Goal: Transaction & Acquisition: Obtain resource

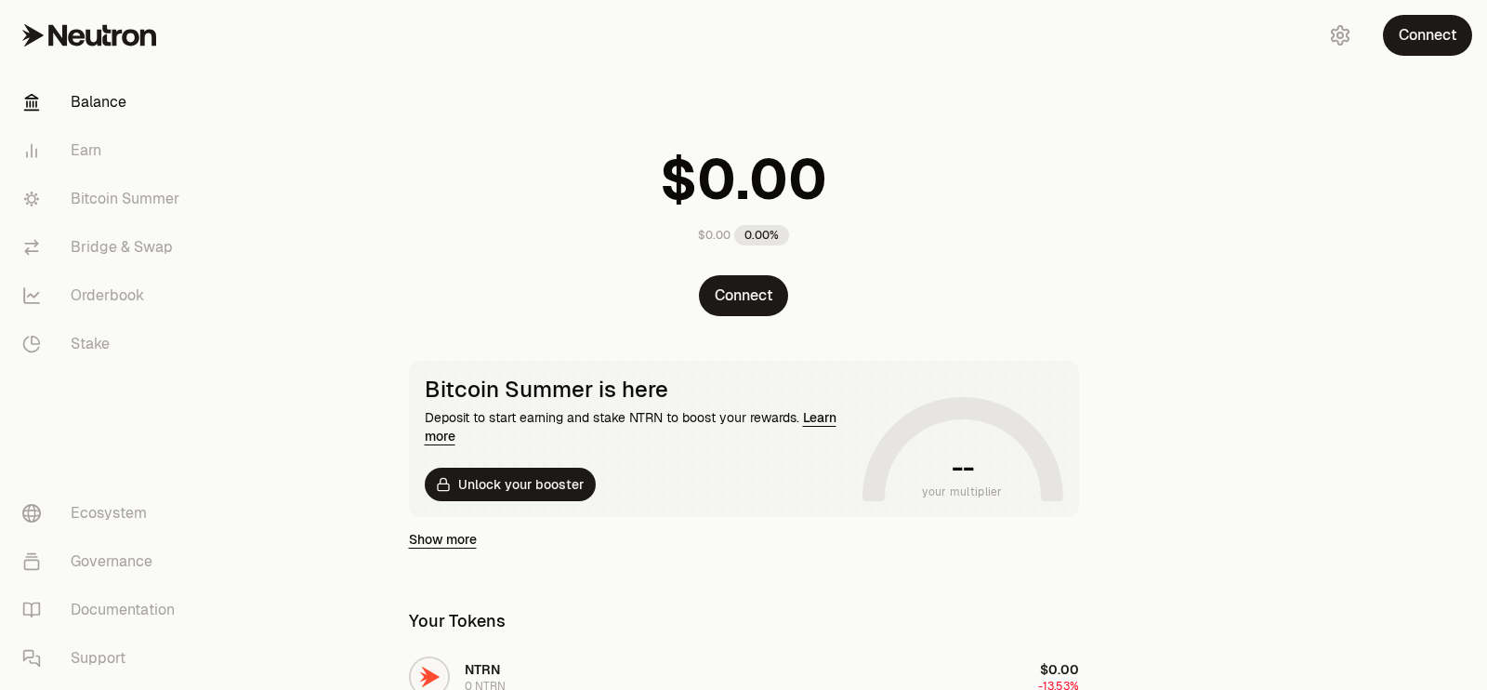
click at [558, 468] on button "Unlock your booster" at bounding box center [510, 484] width 171 height 33
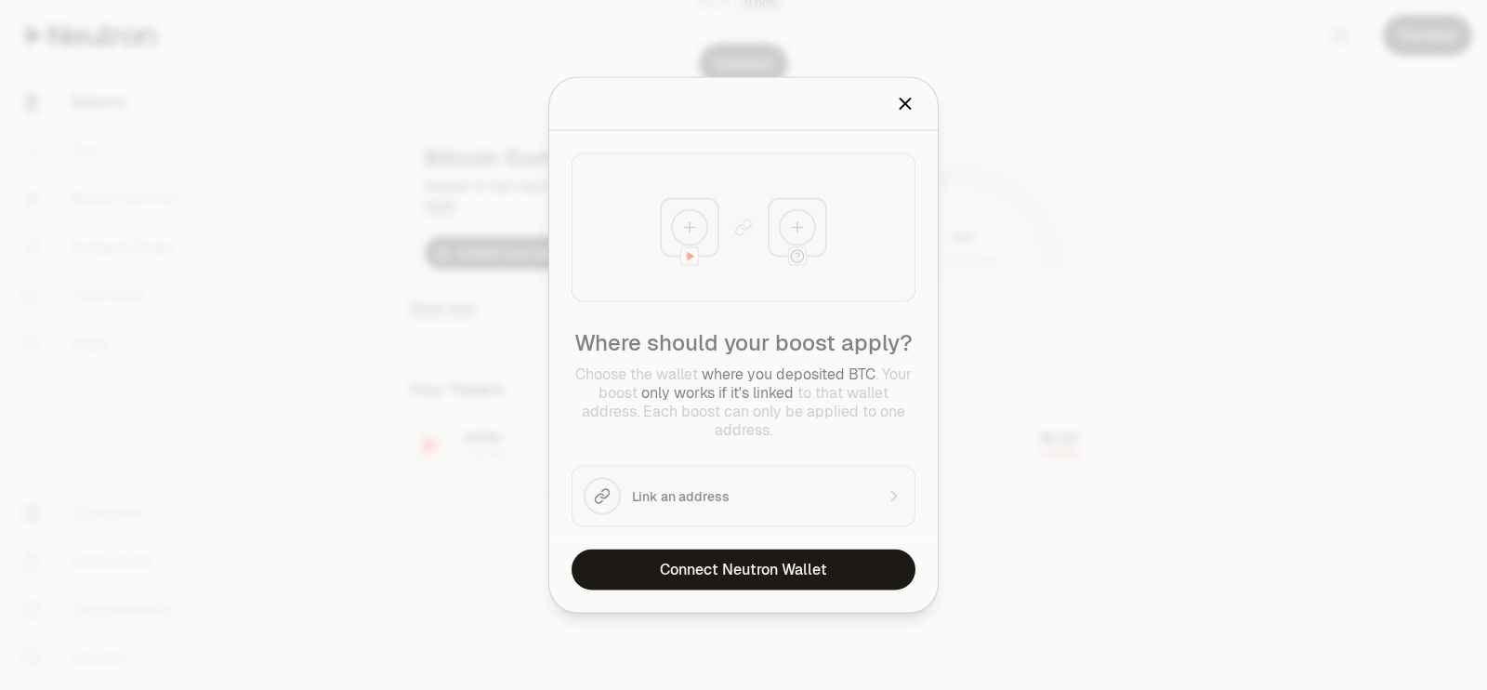
click at [1075, 386] on div at bounding box center [743, 345] width 1487 height 690
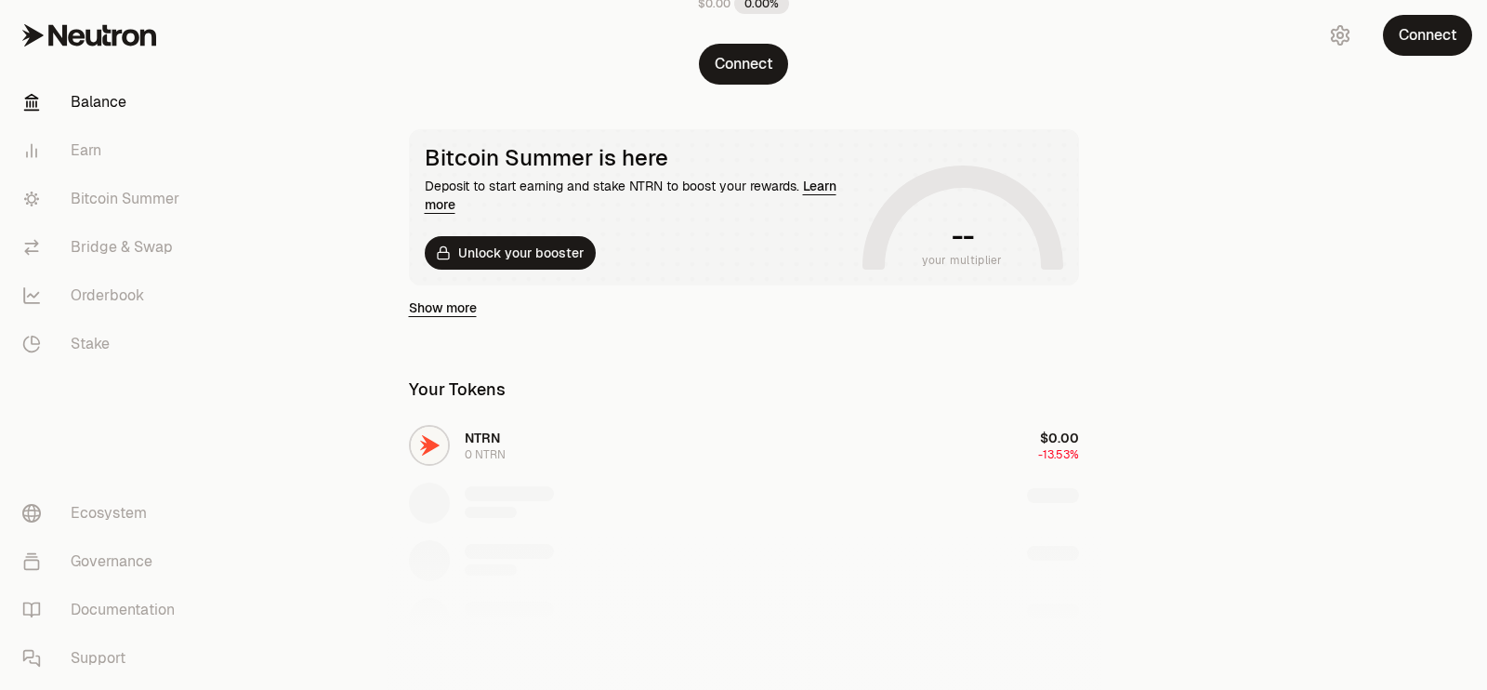
click at [1394, 78] on div at bounding box center [1383, 394] width 208 height 1251
click at [1411, 52] on button "Connect" at bounding box center [1427, 35] width 89 height 41
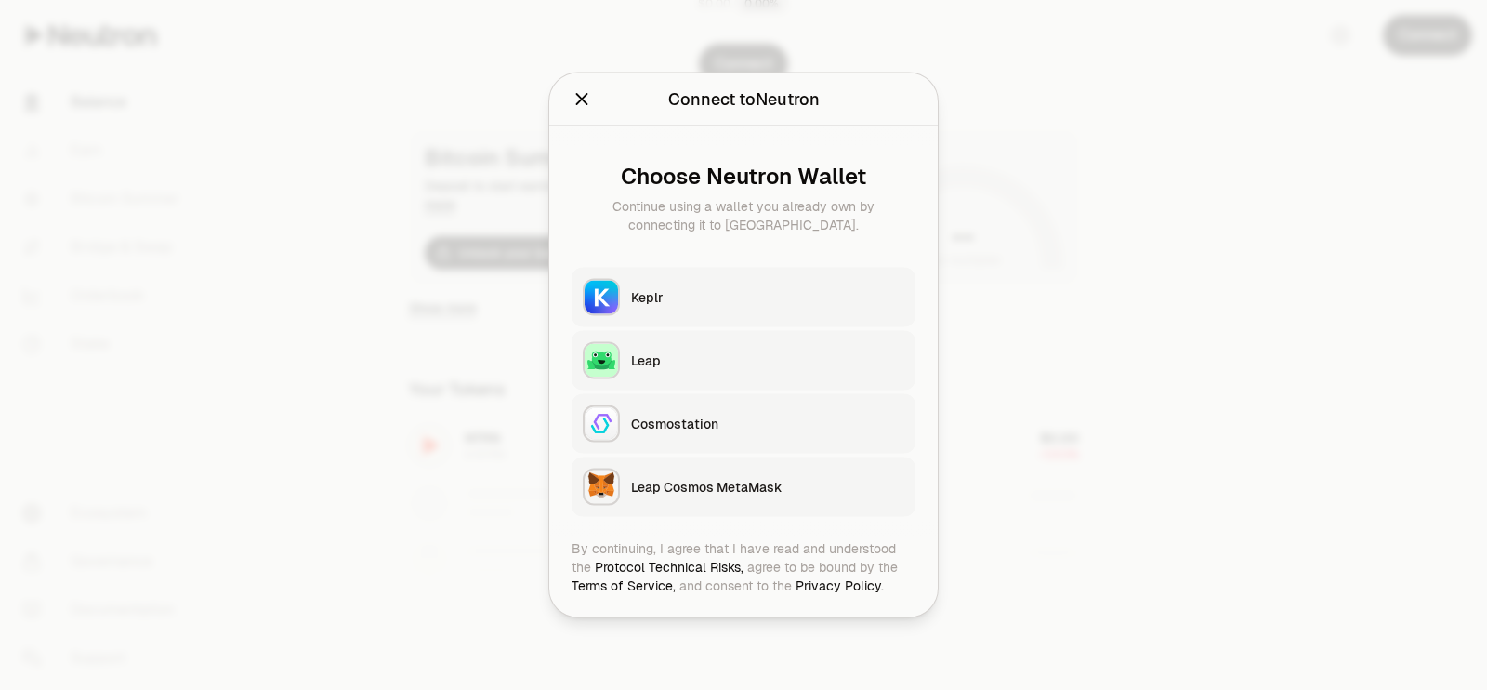
click at [768, 319] on button "Keplr" at bounding box center [744, 297] width 344 height 59
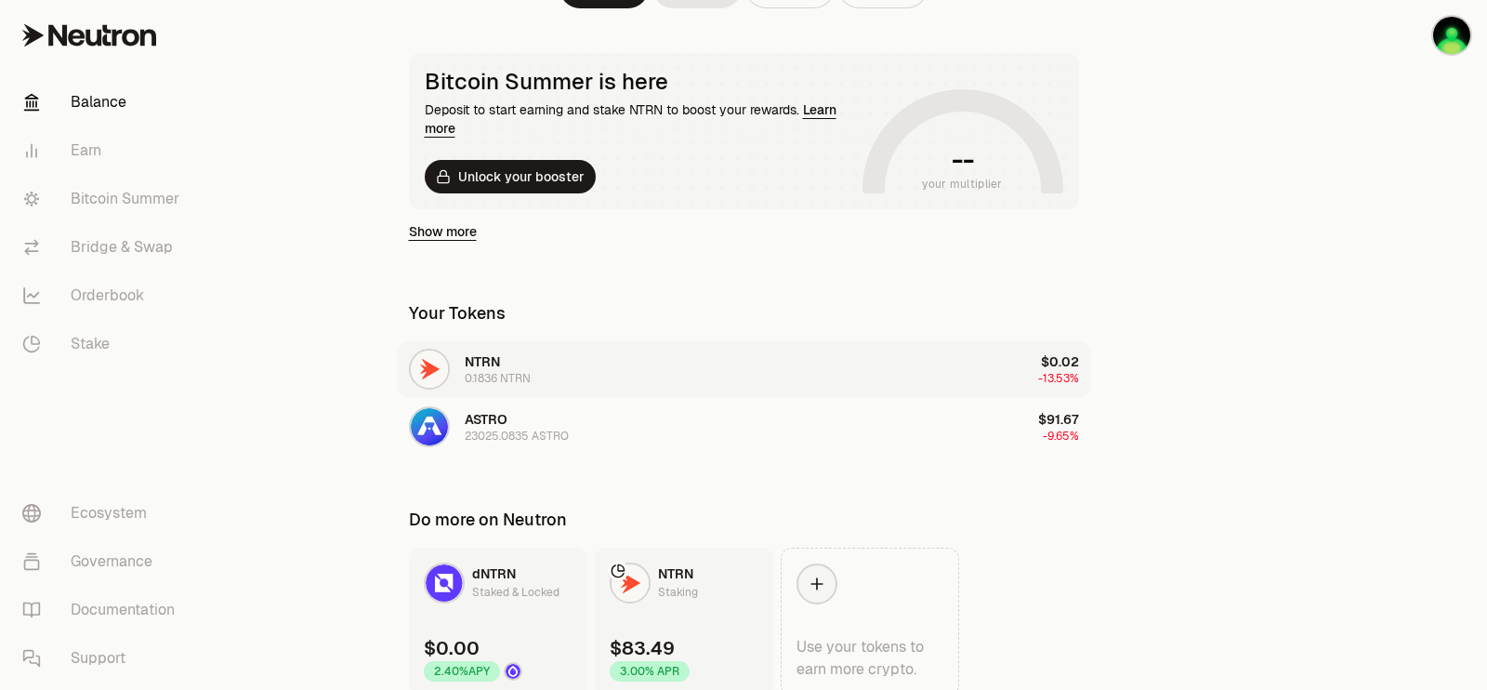
scroll to position [271, 0]
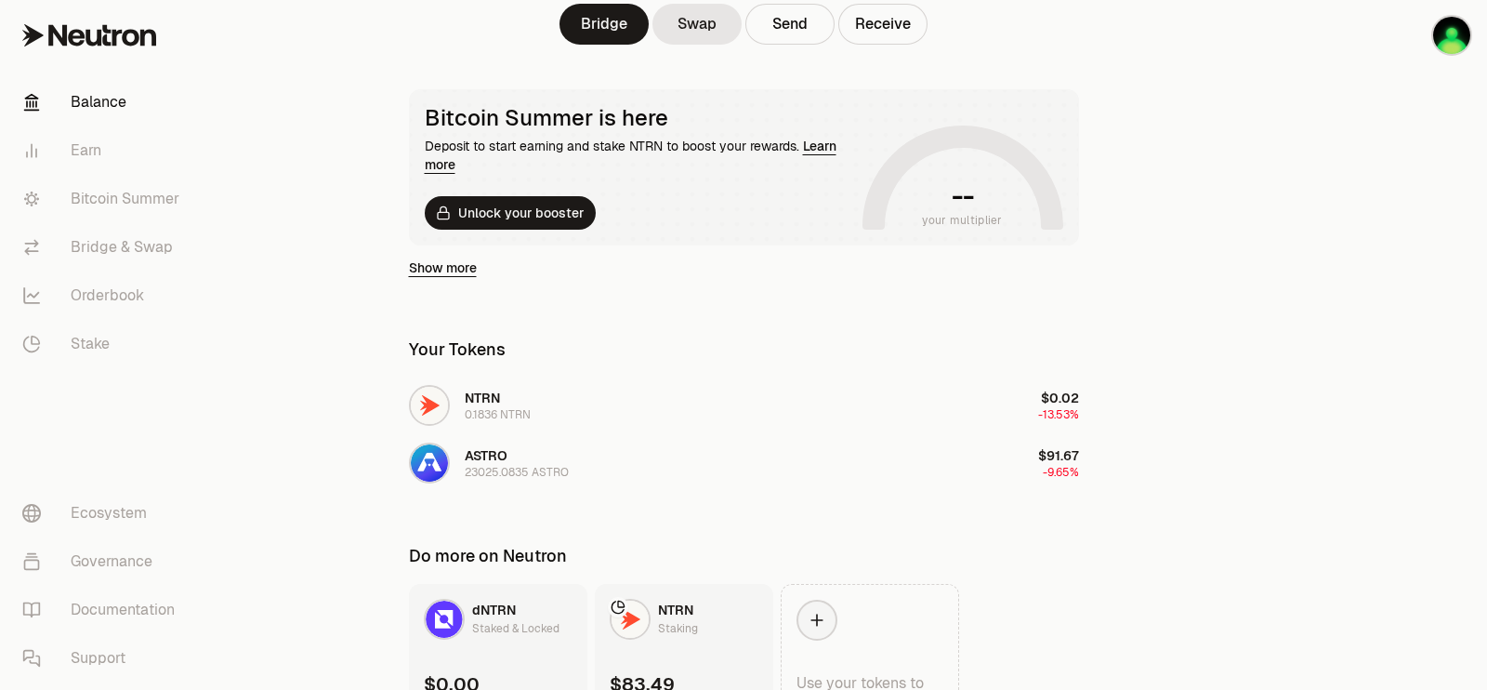
click at [488, 266] on div "Show more" at bounding box center [744, 267] width 670 height 45
click at [474, 278] on div "Show more" at bounding box center [744, 267] width 670 height 45
click at [467, 270] on link "Show more" at bounding box center [443, 267] width 68 height 19
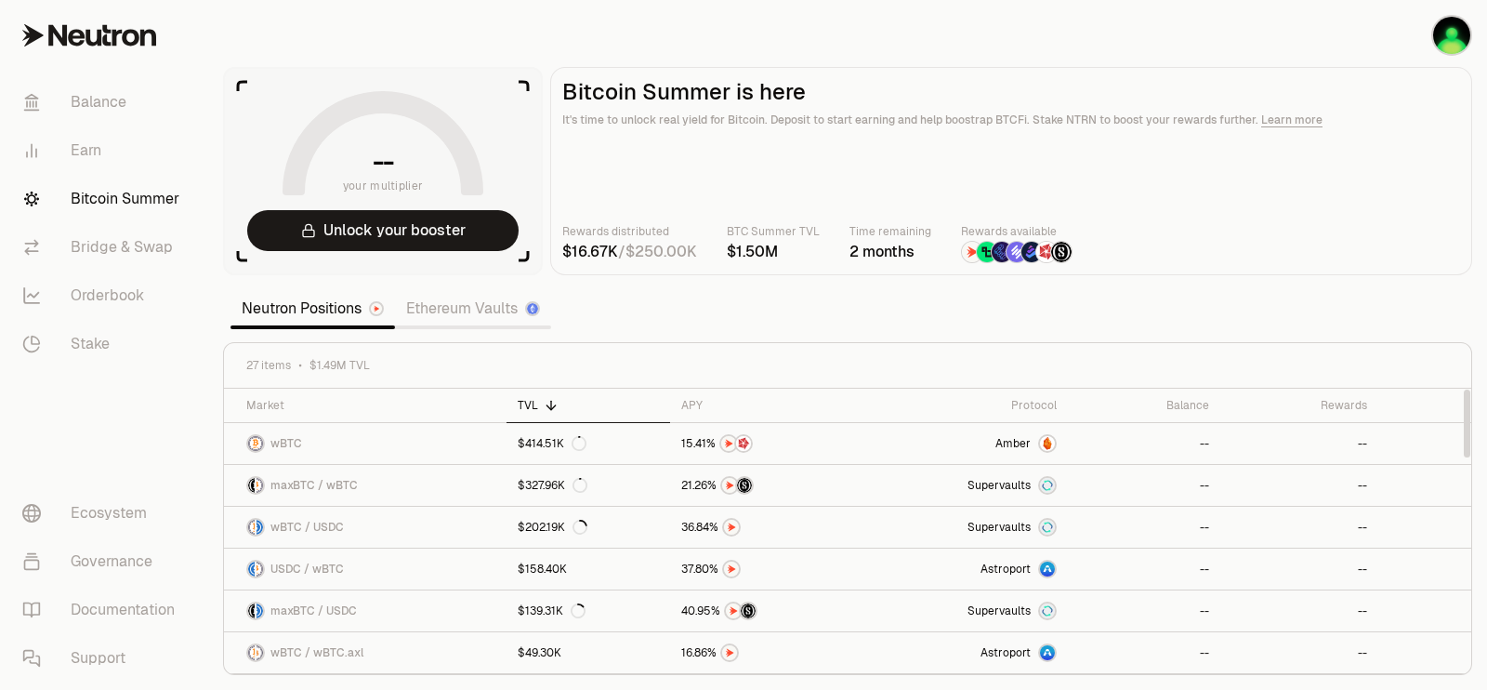
click at [498, 313] on link "Ethereum Vaults" at bounding box center [473, 308] width 156 height 37
